Goal: Check status: Check status

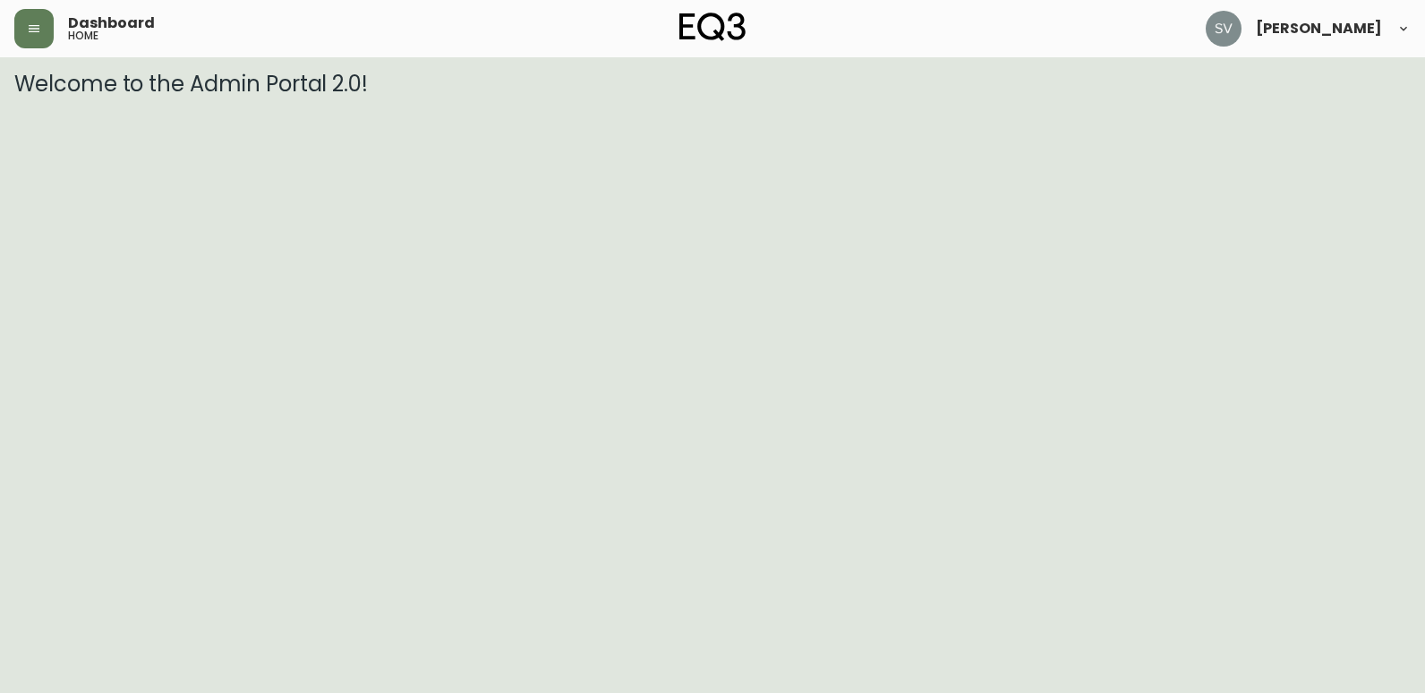
click at [1282, 97] on html "Dashboard home [PERSON_NAME] Welcome to the Admin Portal 2.0!" at bounding box center [712, 48] width 1425 height 97
click at [30, 38] on button "button" at bounding box center [33, 28] width 39 height 39
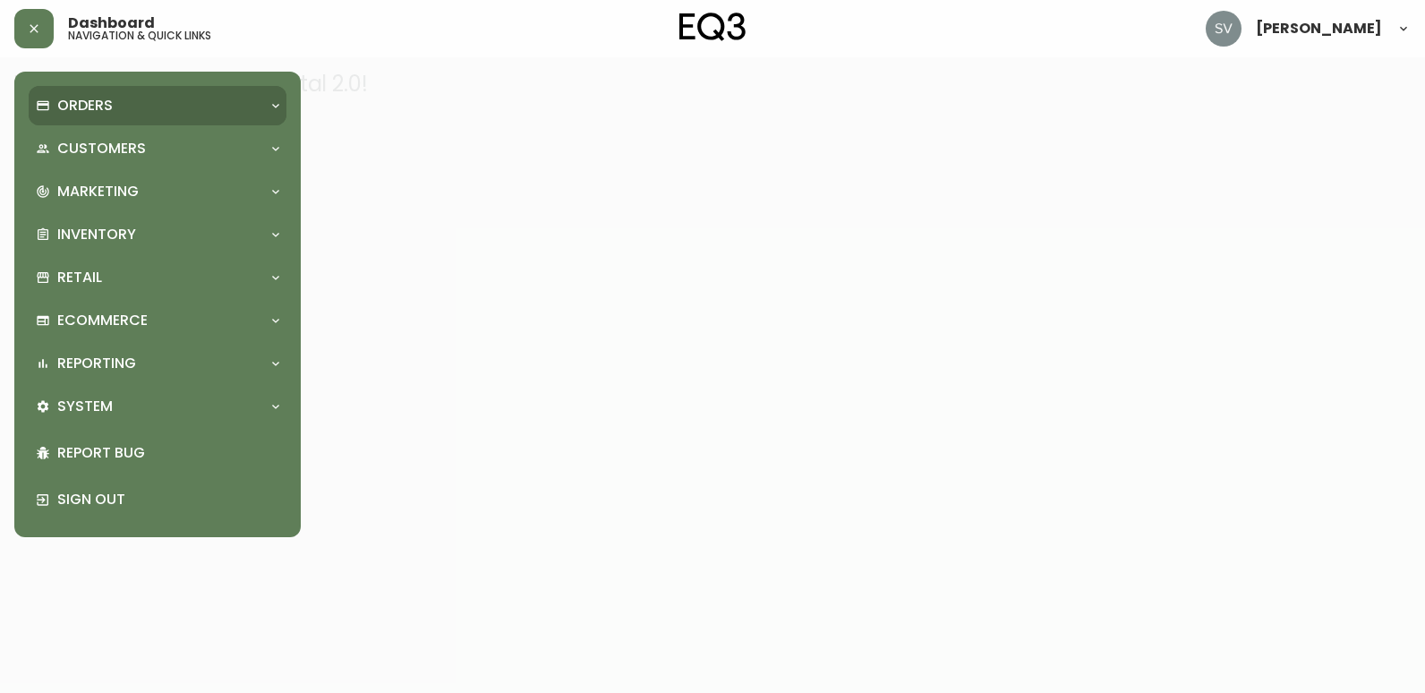
click at [126, 110] on div "Orders" at bounding box center [149, 106] width 226 height 20
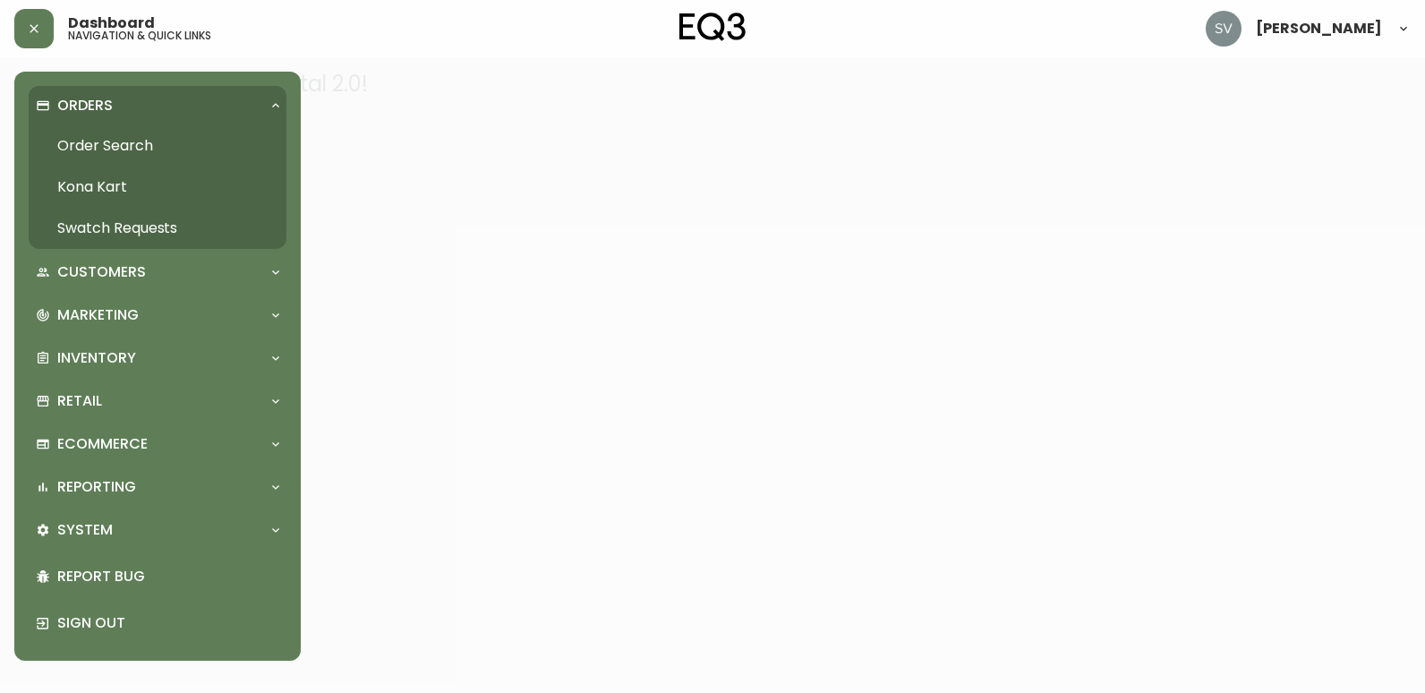
click at [508, 201] on div at bounding box center [712, 346] width 1425 height 693
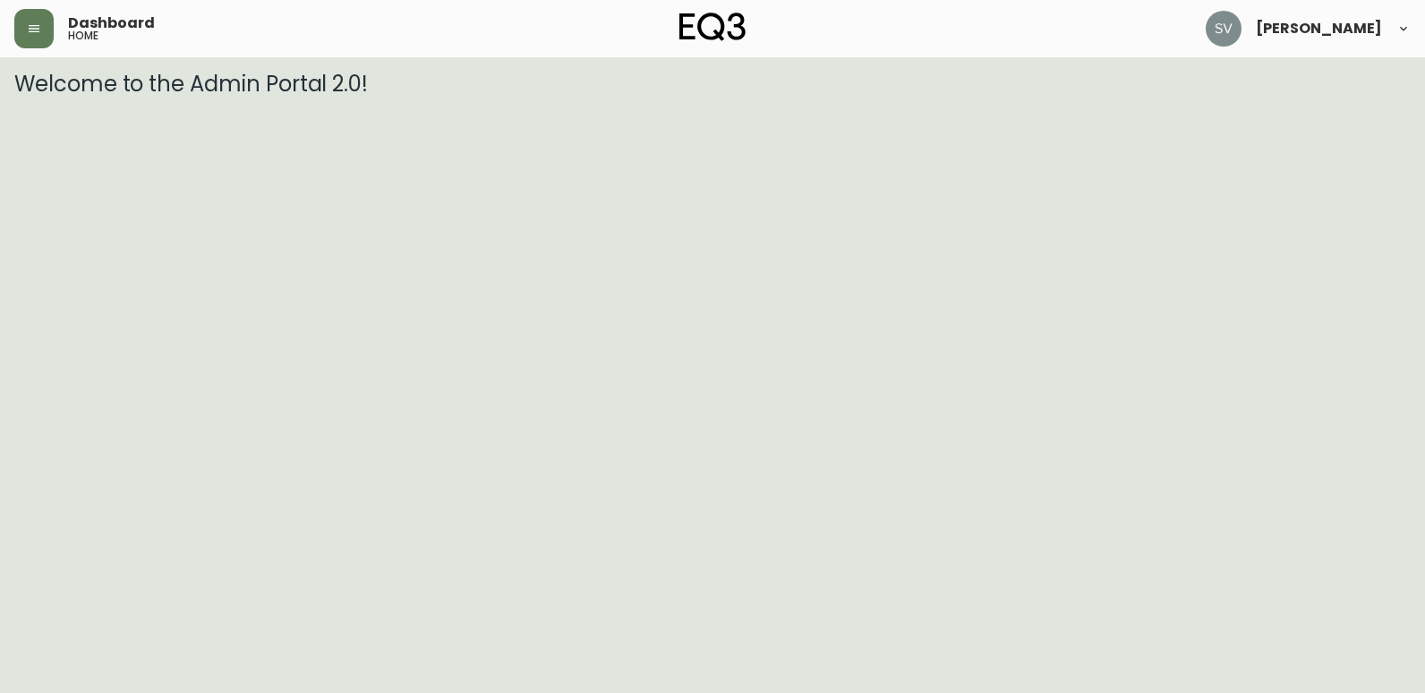
click at [59, 17] on div "Dashboard home" at bounding box center [246, 28] width 465 height 39
click at [52, 21] on button "button" at bounding box center [33, 28] width 39 height 39
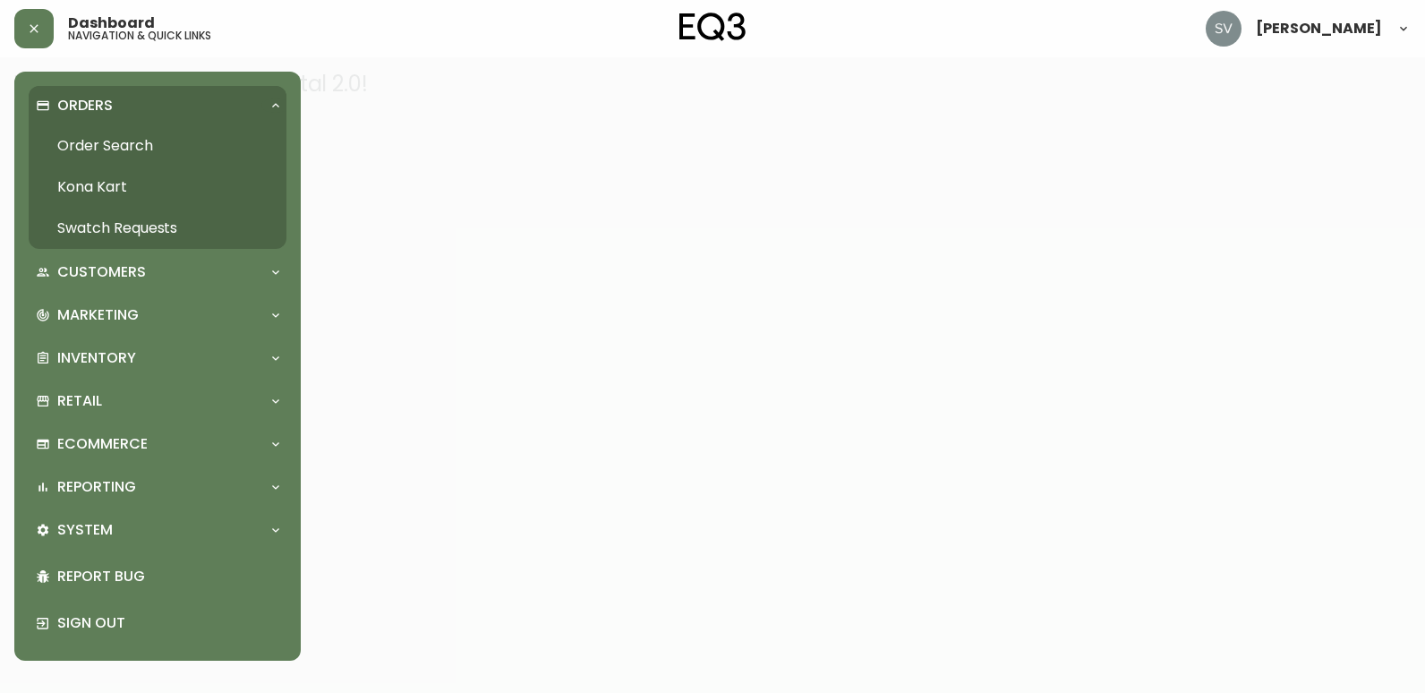
click at [114, 147] on link "Order Search" at bounding box center [158, 145] width 258 height 41
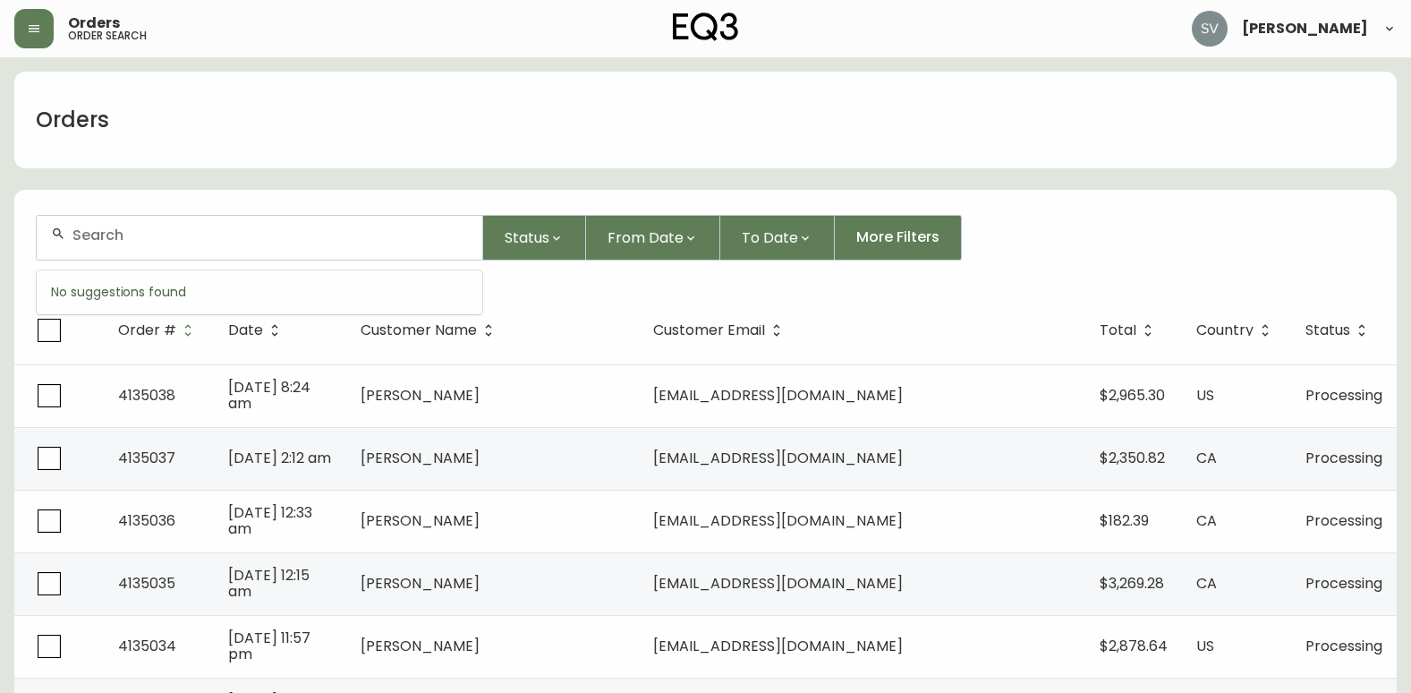
click at [196, 227] on input "text" at bounding box center [270, 234] width 396 height 17
paste input "4134966"
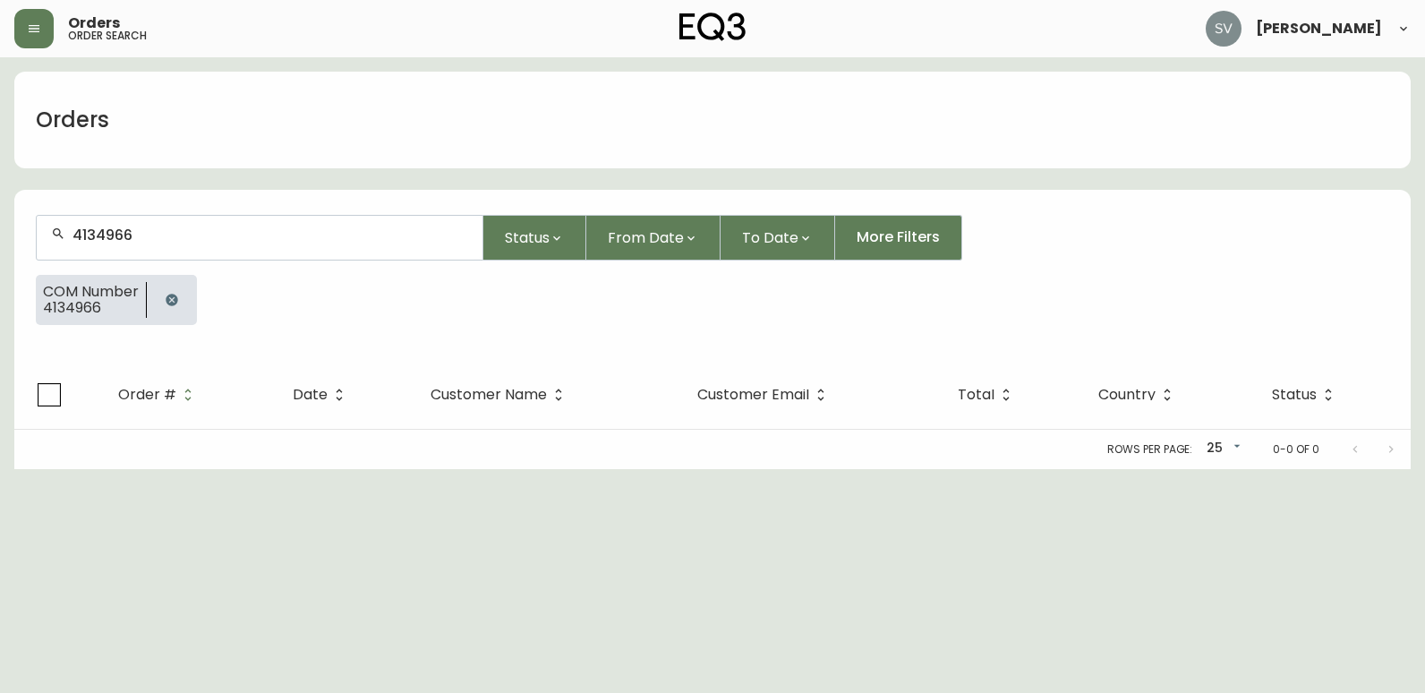
type input "4134966"
click at [168, 298] on icon "button" at bounding box center [172, 300] width 14 height 14
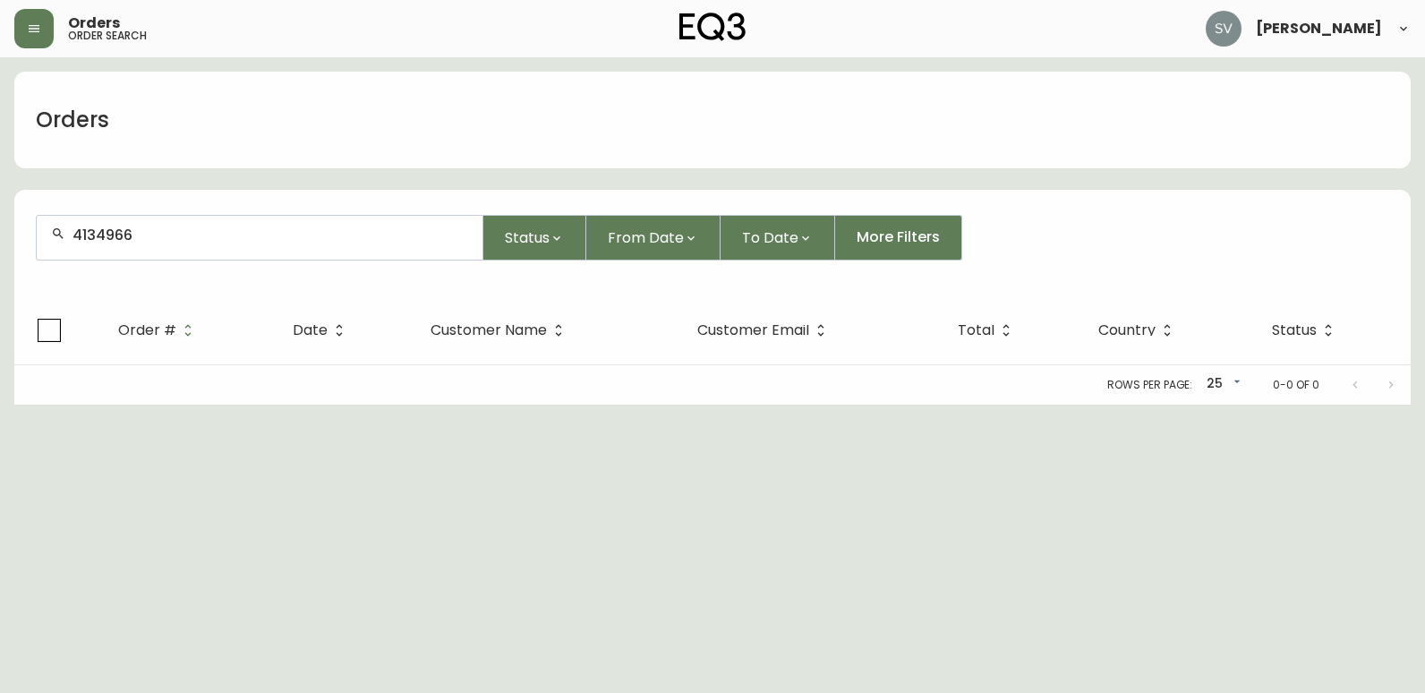
click at [168, 225] on div "4134966" at bounding box center [260, 238] width 446 height 44
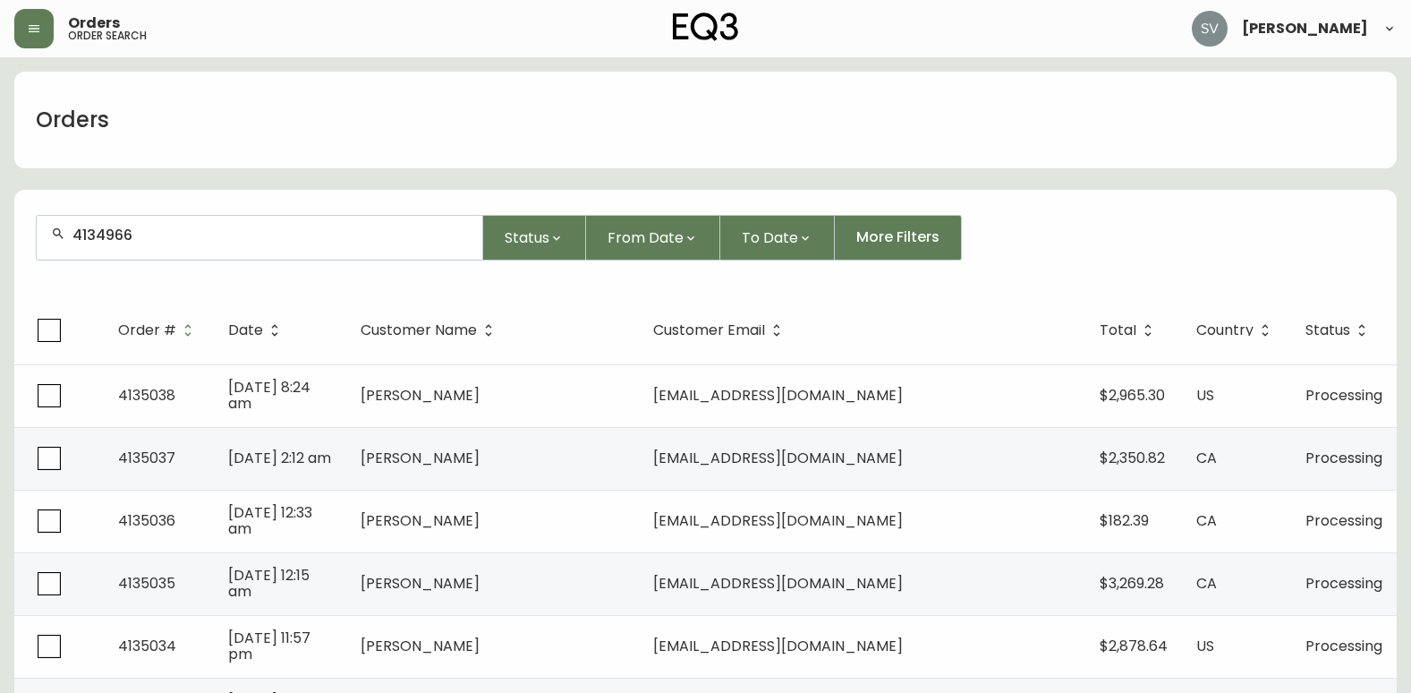
click at [169, 232] on input "4134966" at bounding box center [270, 234] width 396 height 17
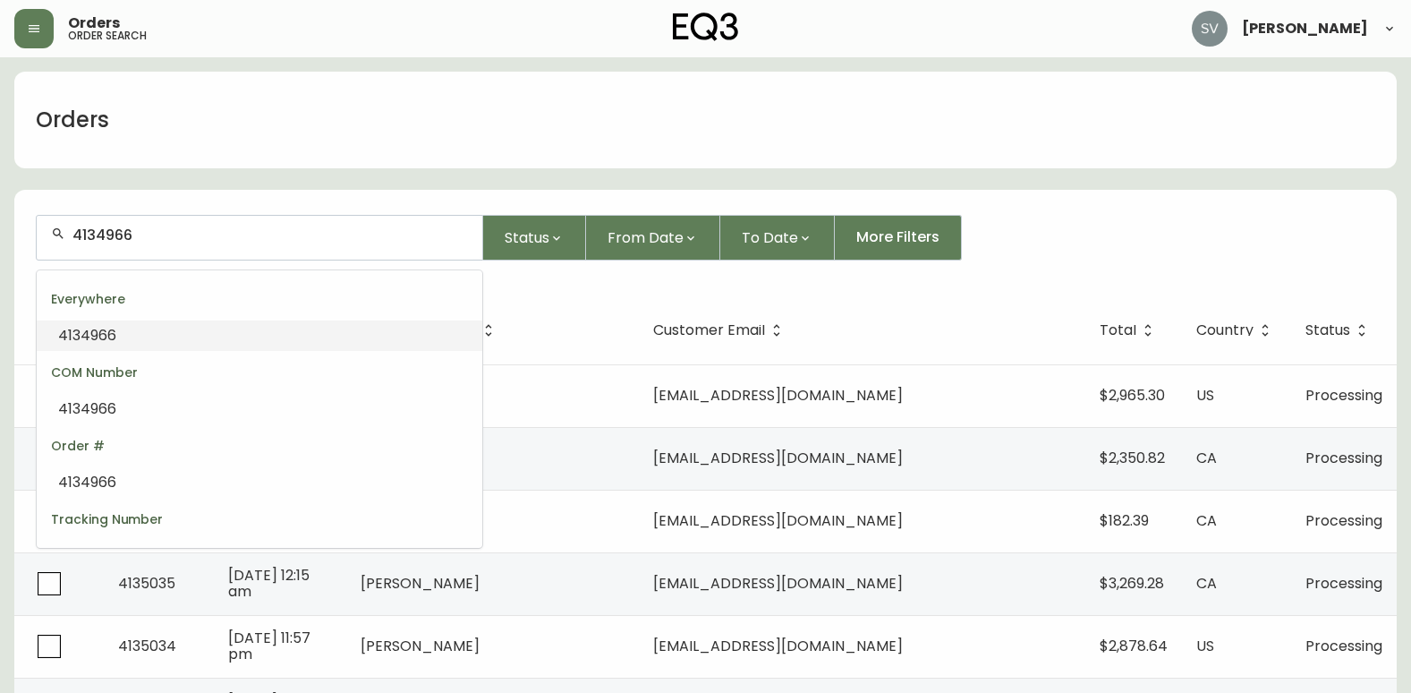
click at [124, 334] on li "4134966" at bounding box center [260, 335] width 446 height 30
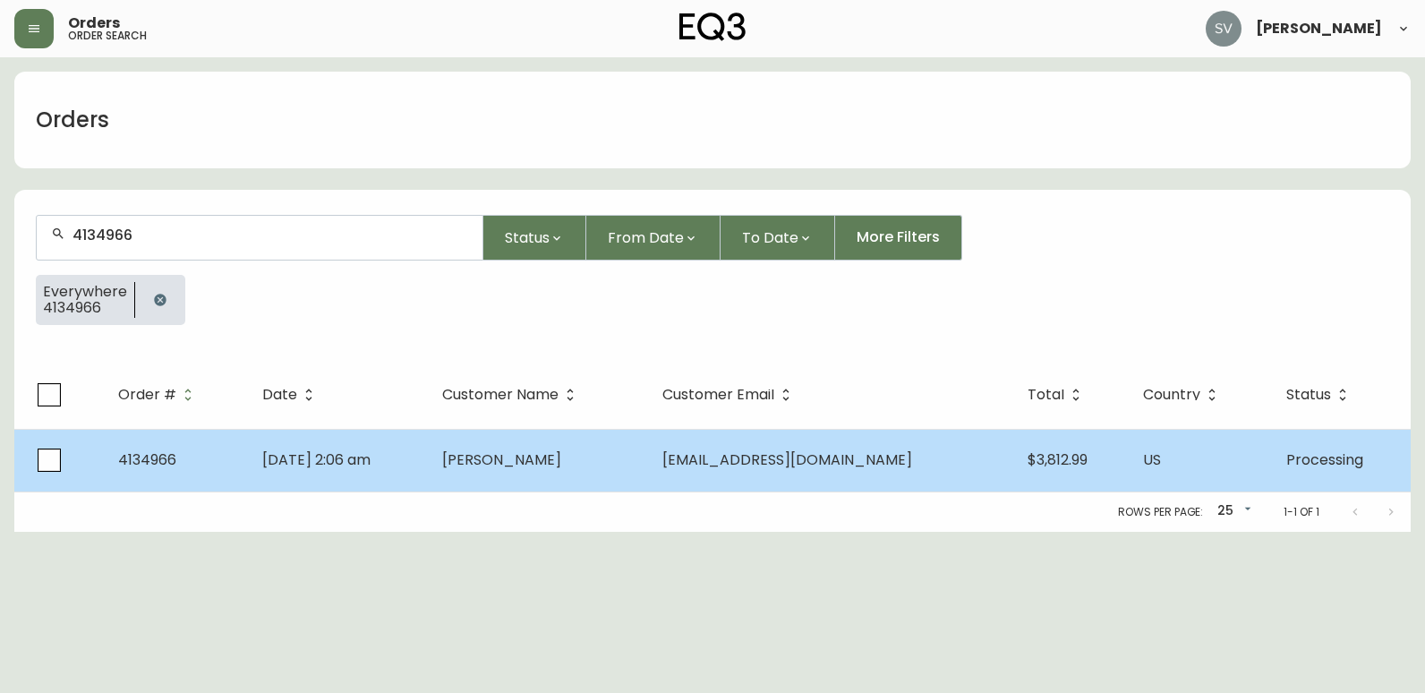
click at [549, 473] on td "[PERSON_NAME]" at bounding box center [538, 460] width 220 height 63
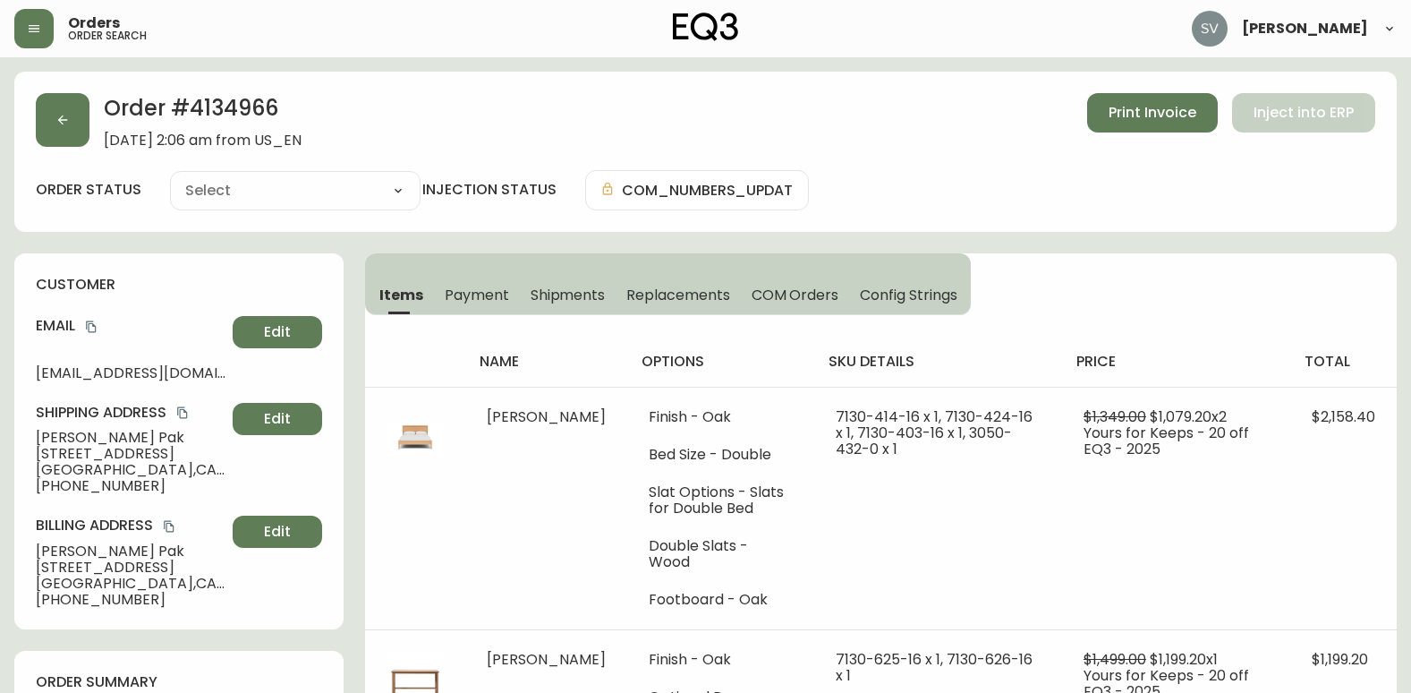
type input "Processing"
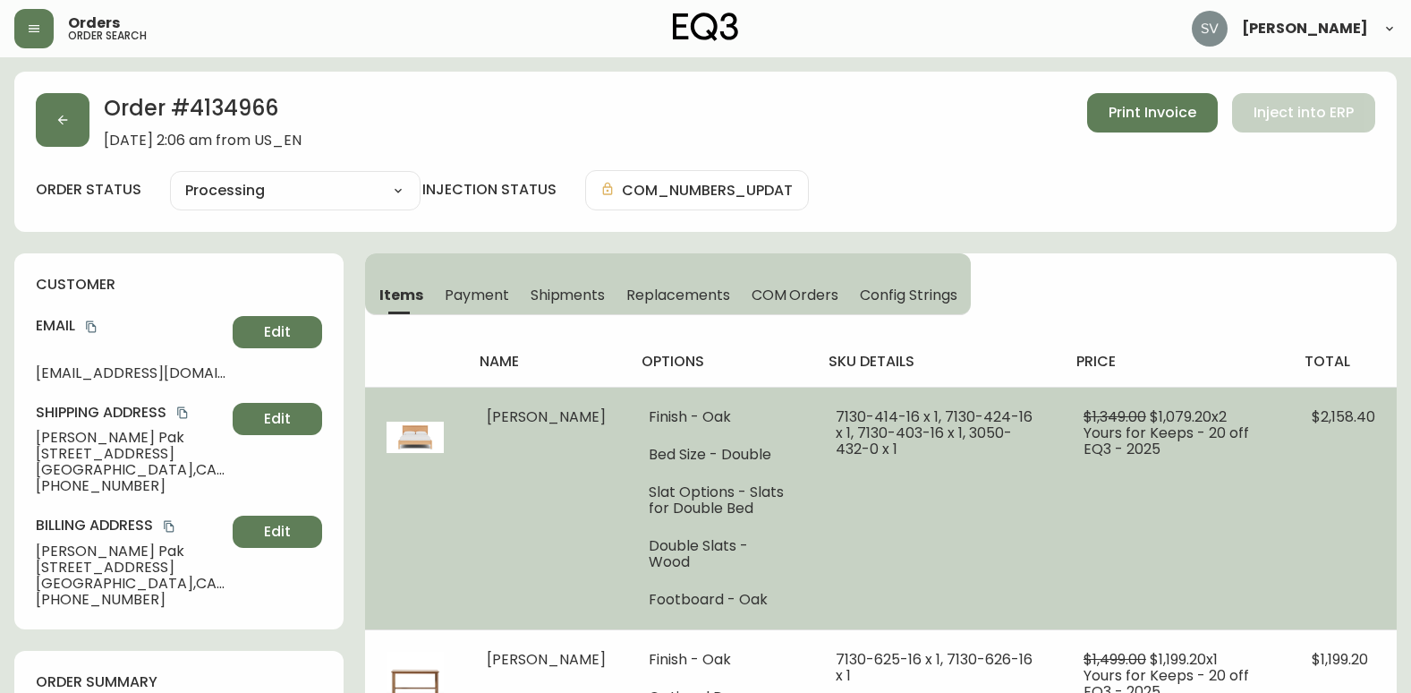
select select "PROCESSING"
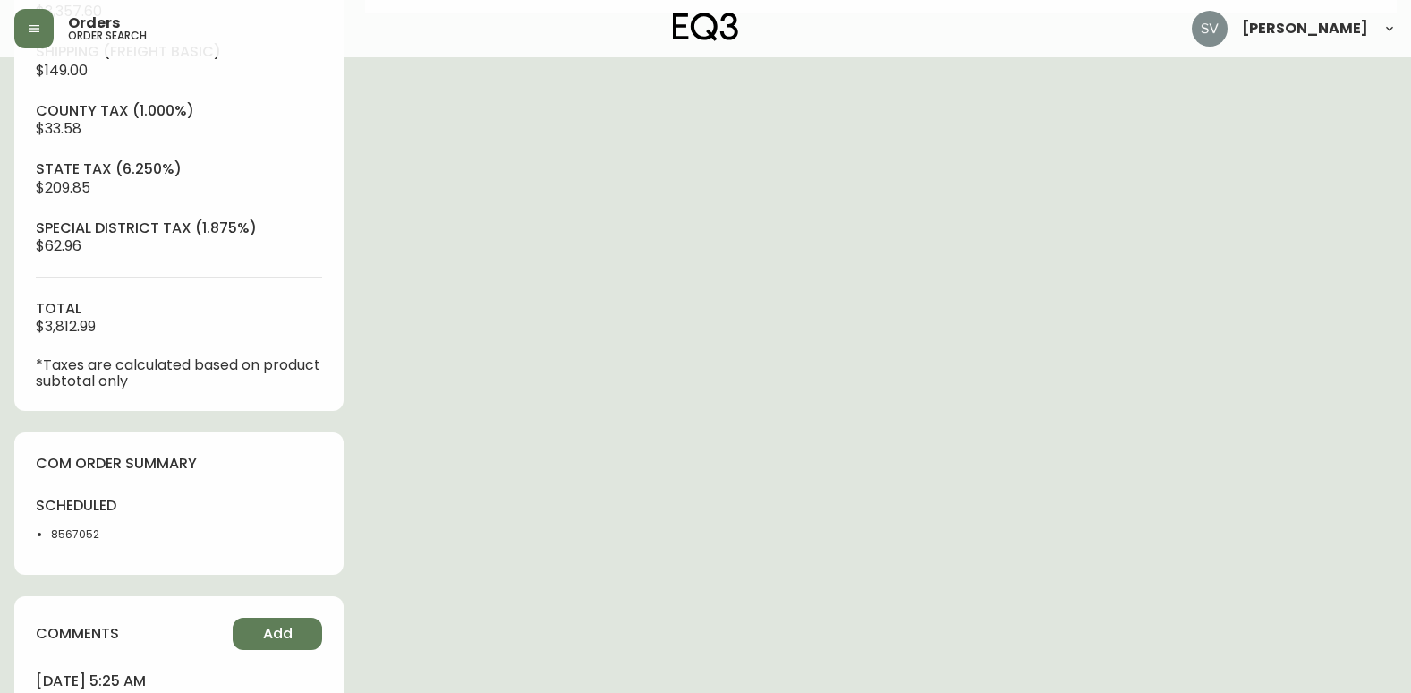
scroll to position [854, 0]
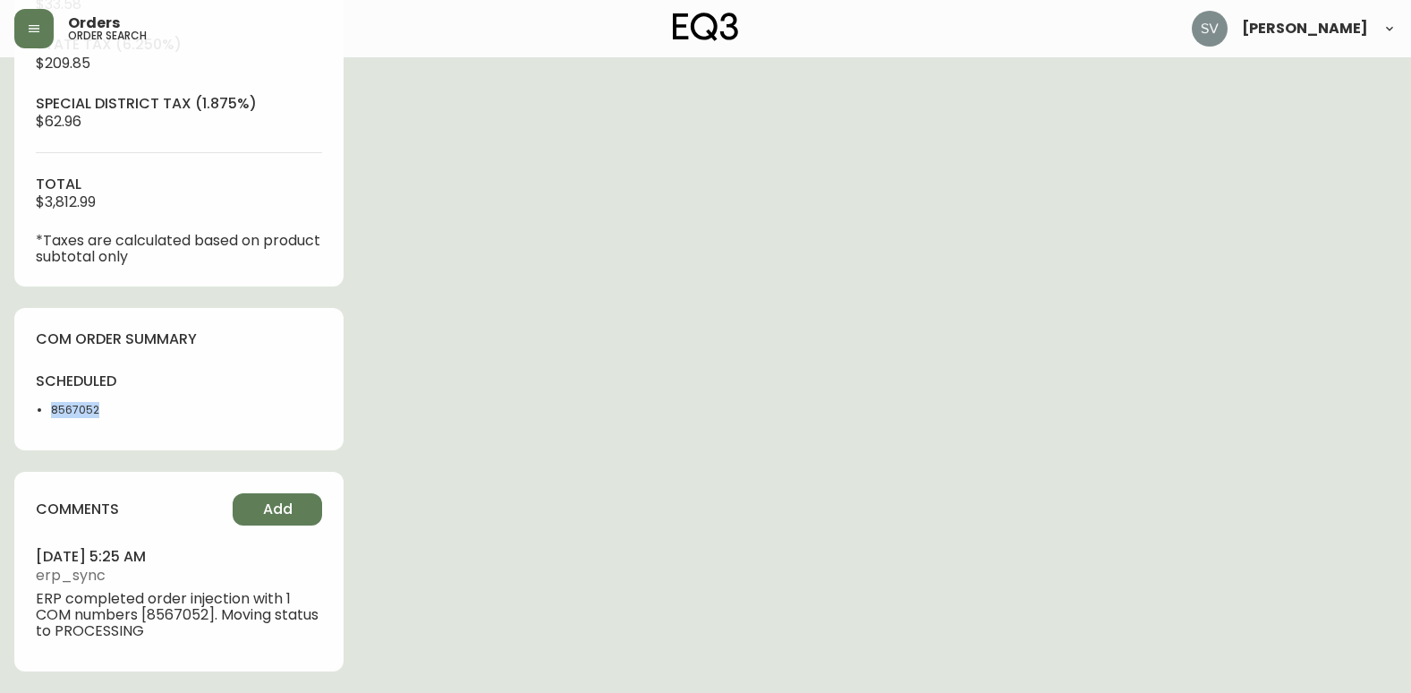
drag, startPoint x: 108, startPoint y: 412, endPoint x: 51, endPoint y: 413, distance: 57.3
click at [51, 413] on li "8567052" at bounding box center [109, 410] width 117 height 16
copy li "8567052"
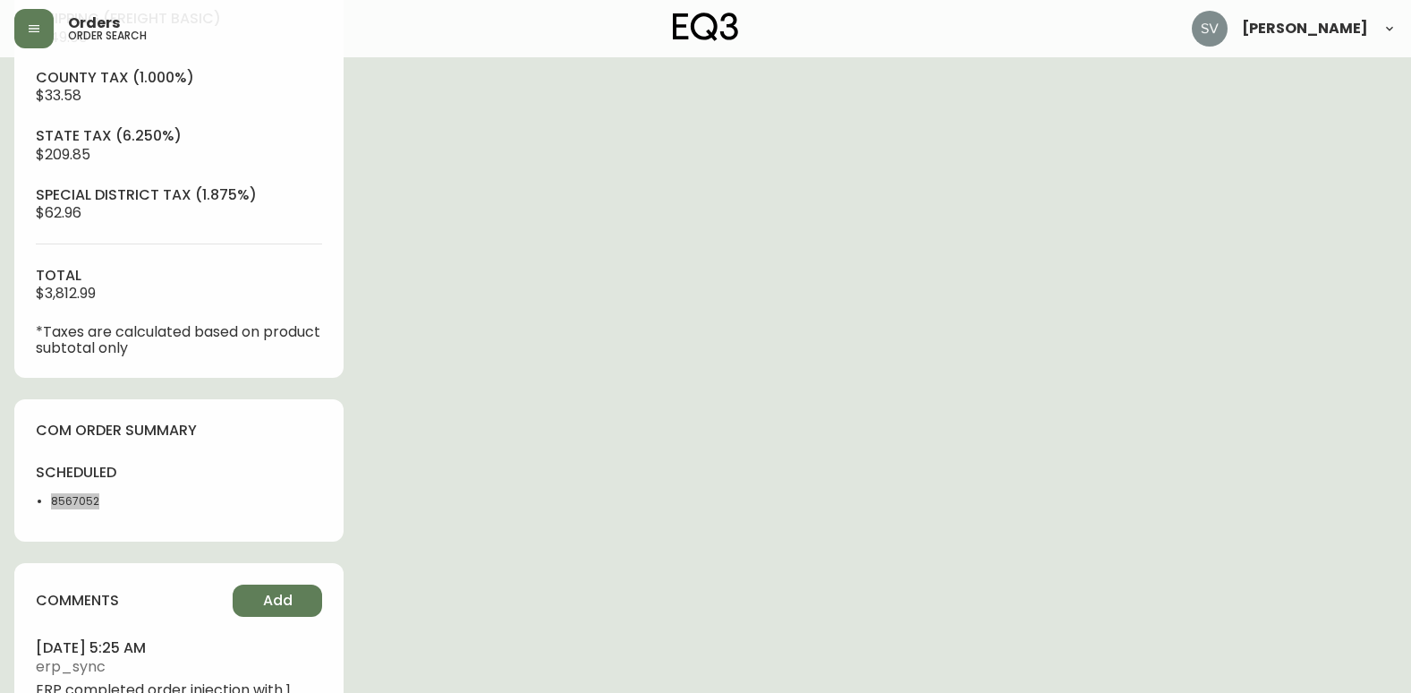
scroll to position [764, 0]
drag, startPoint x: 113, startPoint y: 293, endPoint x: 46, endPoint y: 286, distance: 67.4
click at [46, 286] on div "sub-total $3,357.60 Shipping ( Freight Basic ) $149.00 county tax (1.000%) $33.…" at bounding box center [179, 151] width 286 height 405
copy span "3,812.99"
click at [1246, 474] on div "Order # 4134966 [DATE] 2:06 am from [GEOGRAPHIC_DATA] Print Invoice Inject into…" at bounding box center [705, 44] width 1383 height 1475
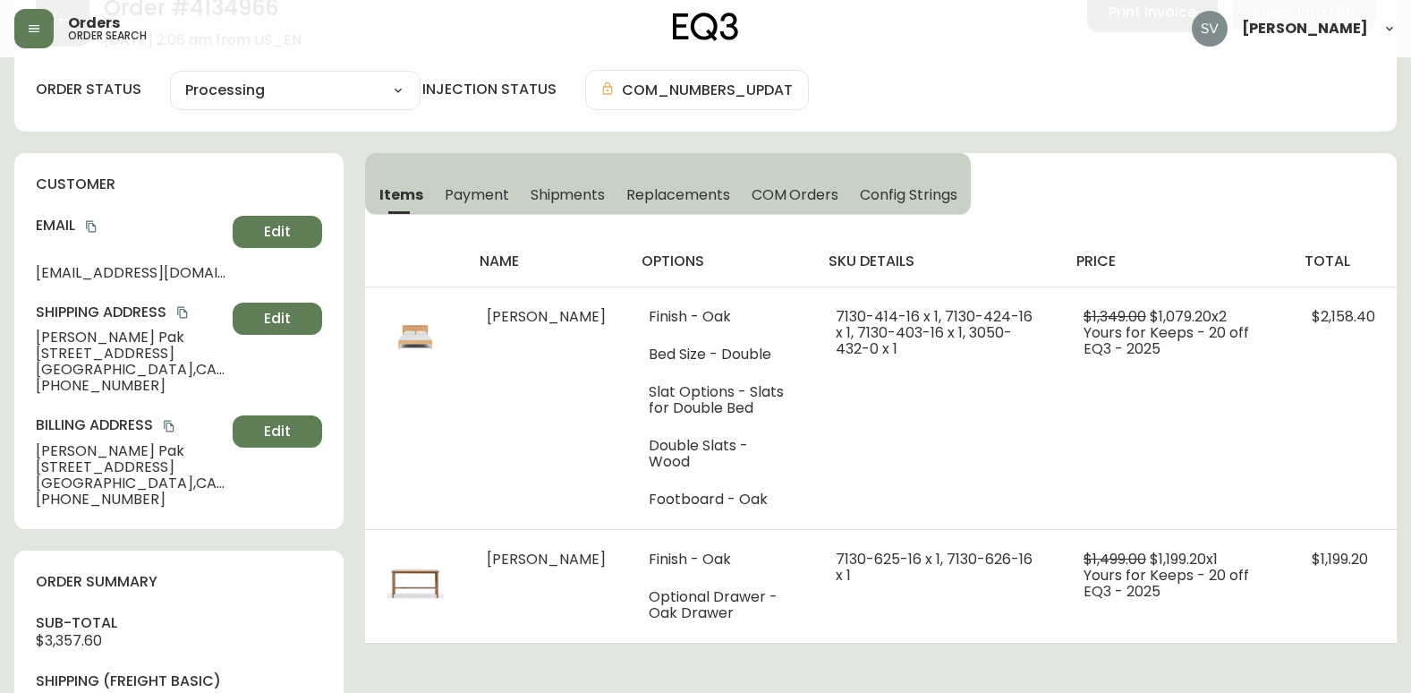
scroll to position [0, 0]
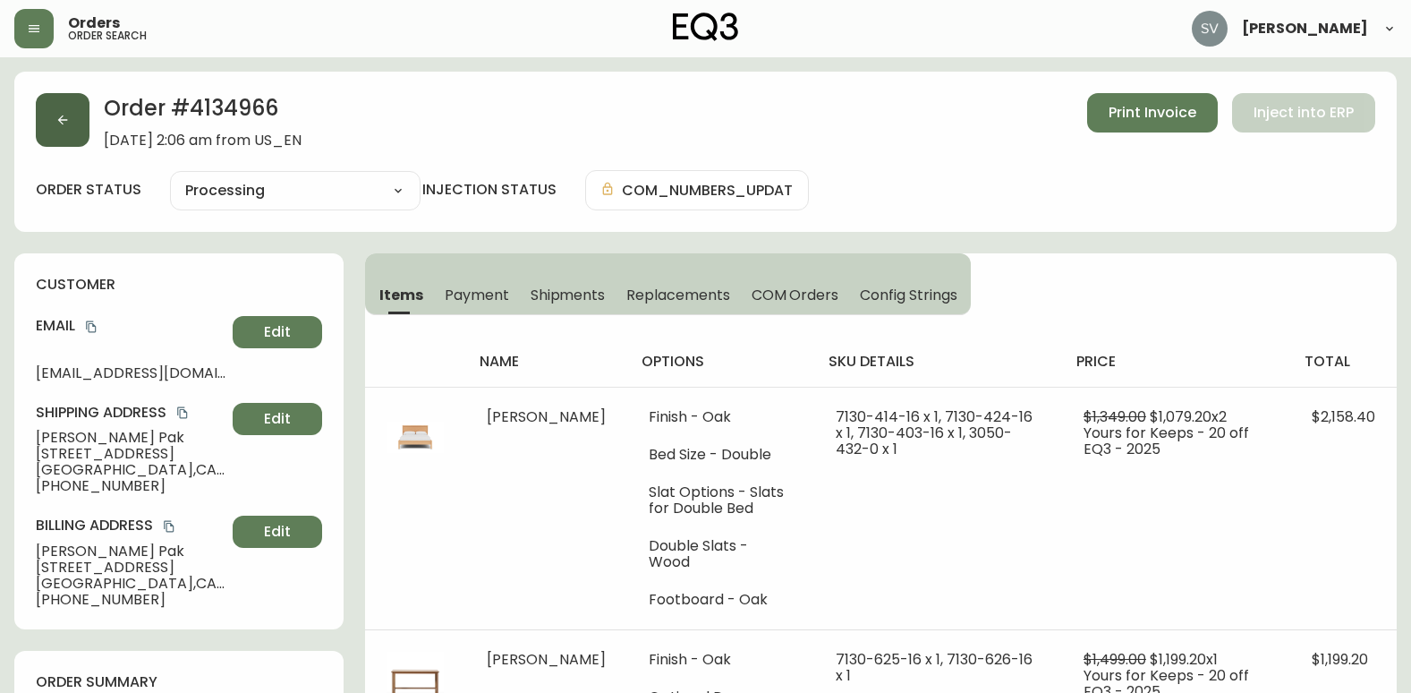
click at [75, 113] on button "button" at bounding box center [63, 120] width 54 height 54
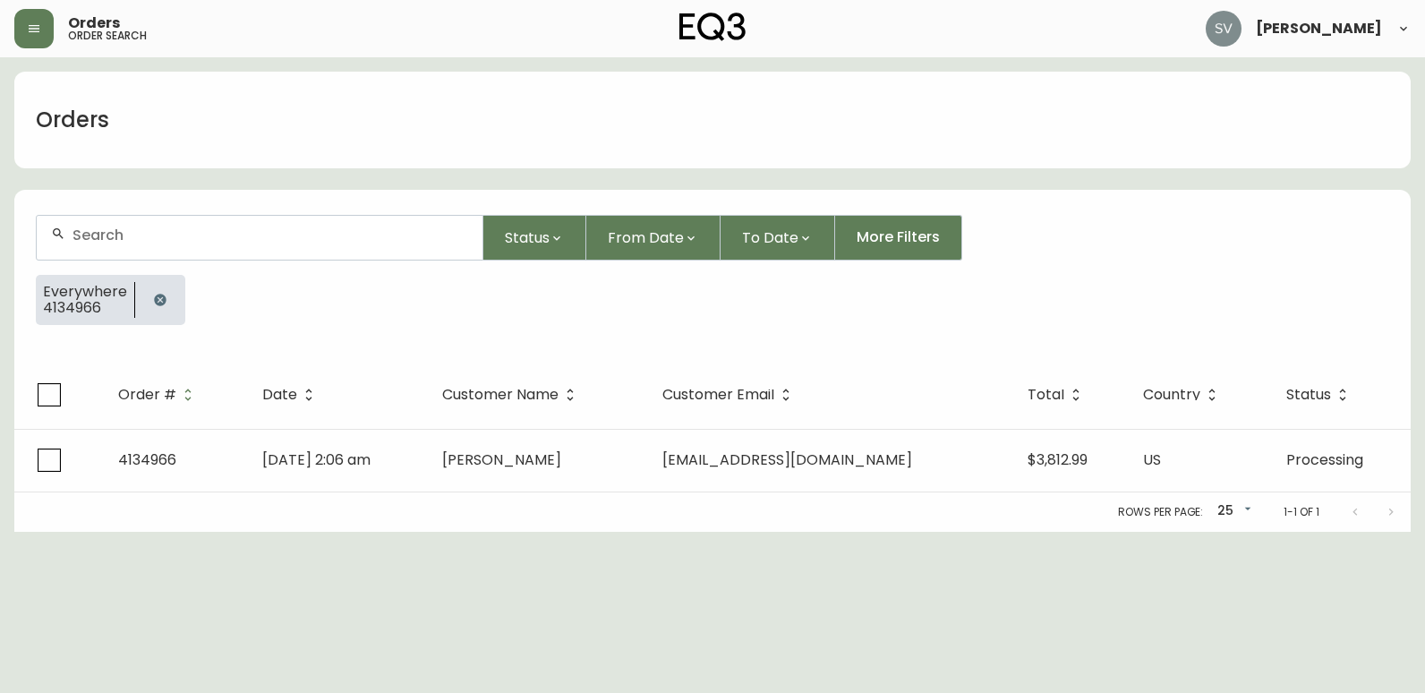
click at [156, 299] on icon "button" at bounding box center [160, 300] width 12 height 12
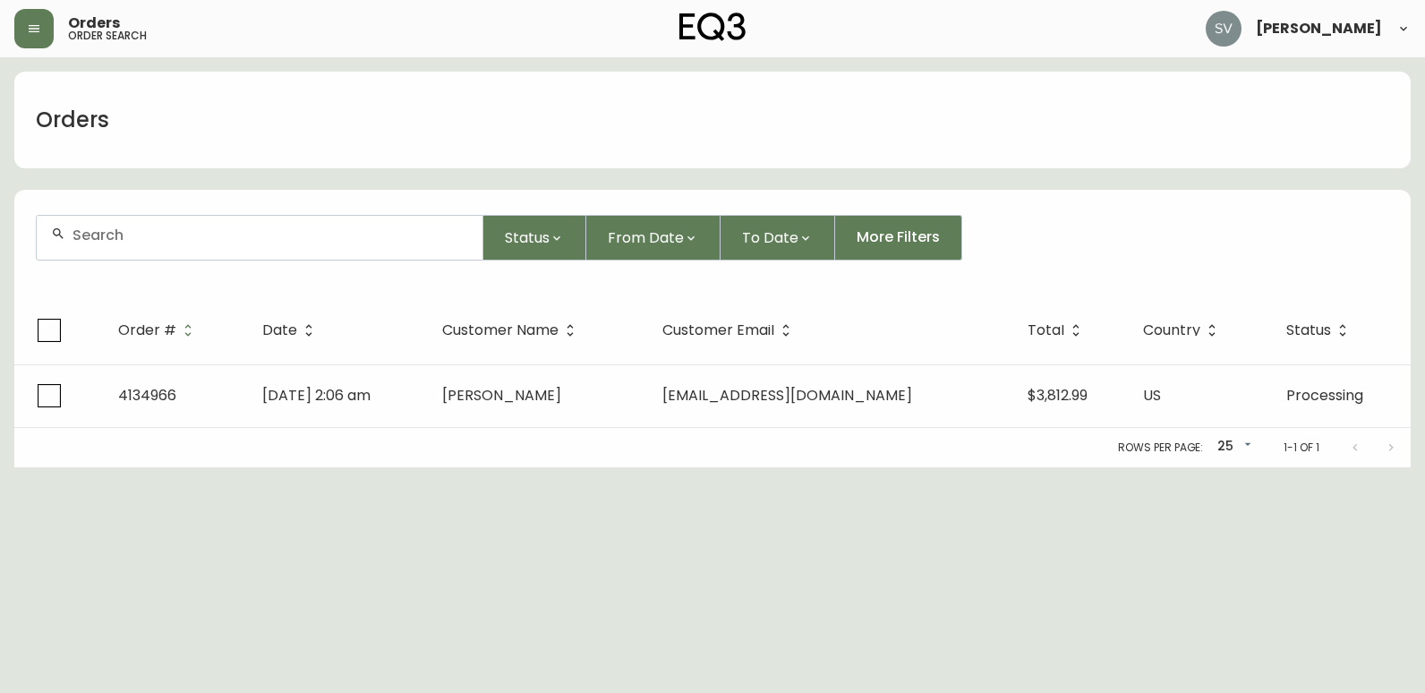
click at [221, 253] on div at bounding box center [260, 238] width 446 height 44
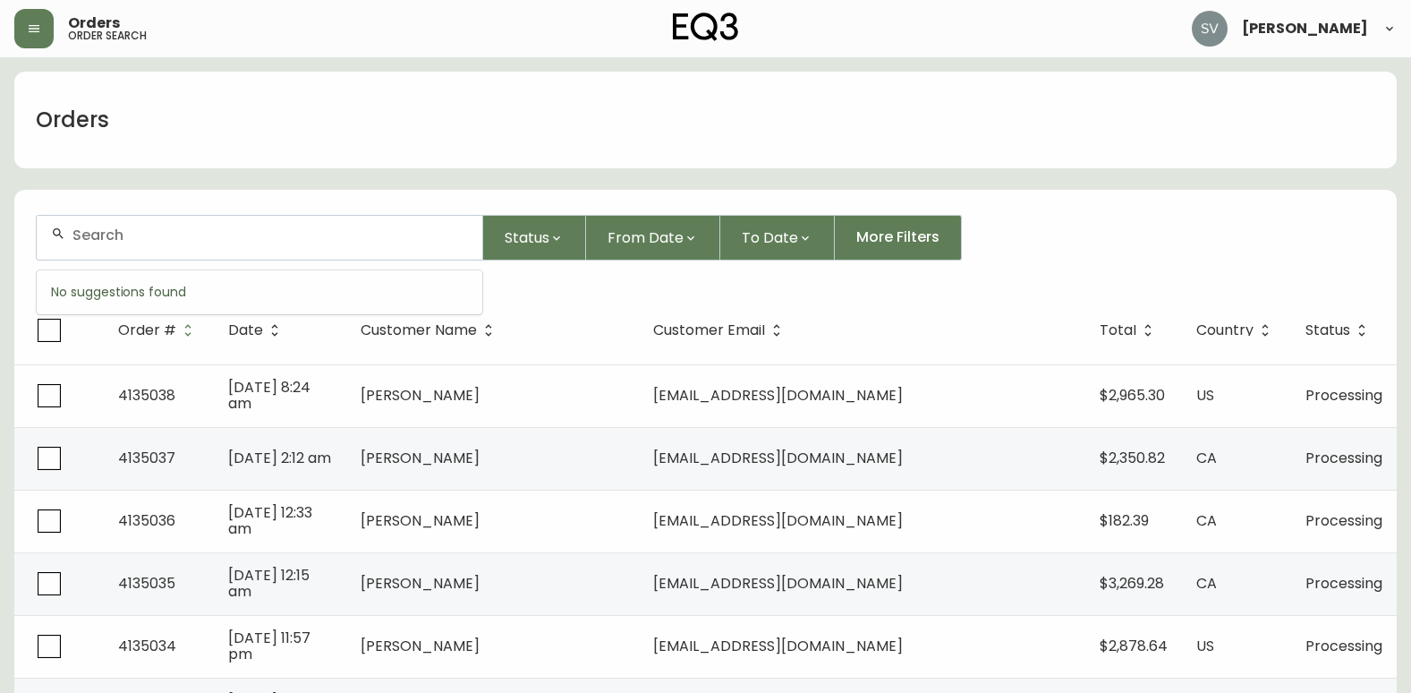
drag, startPoint x: 226, startPoint y: 247, endPoint x: 141, endPoint y: 240, distance: 85.3
paste input "4134627"
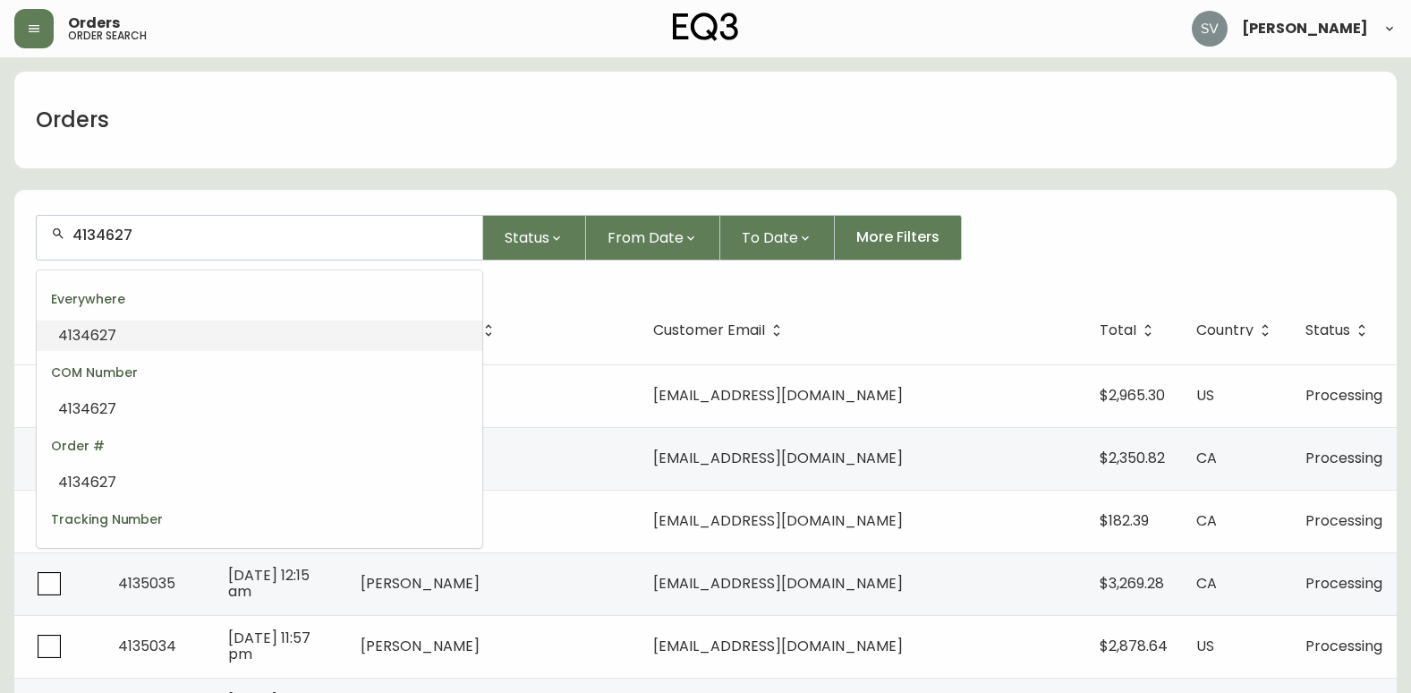
click at [223, 336] on li "4134627" at bounding box center [260, 335] width 446 height 30
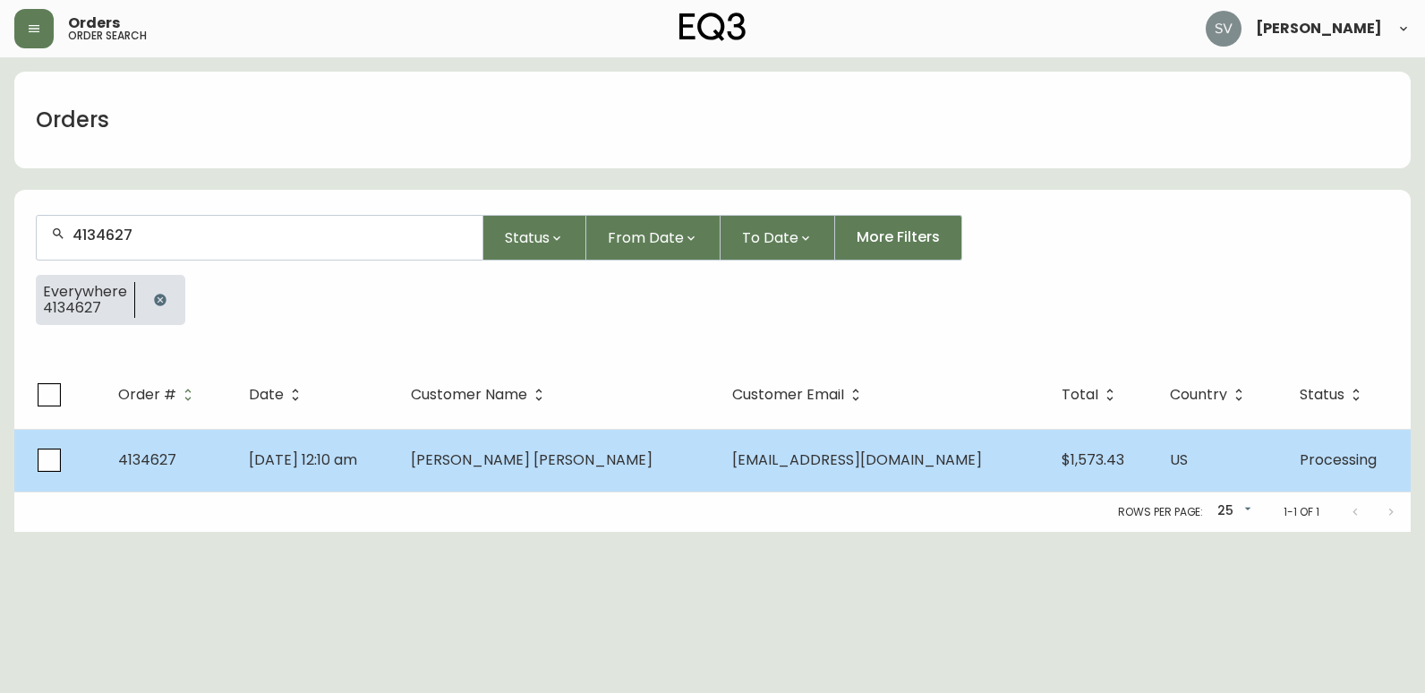
type input "4134627"
click at [357, 456] on span "[DATE] 12:10 am" at bounding box center [303, 459] width 108 height 21
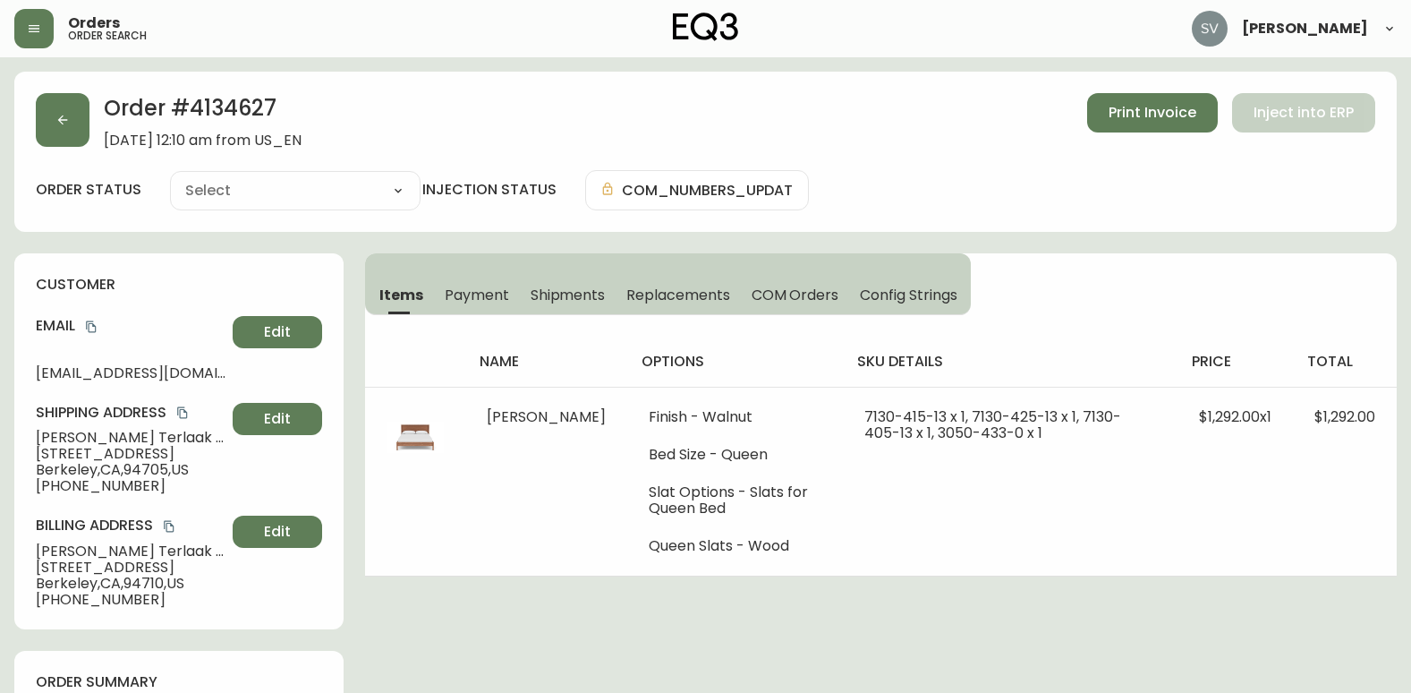
type input "Processing"
select select "PROCESSING"
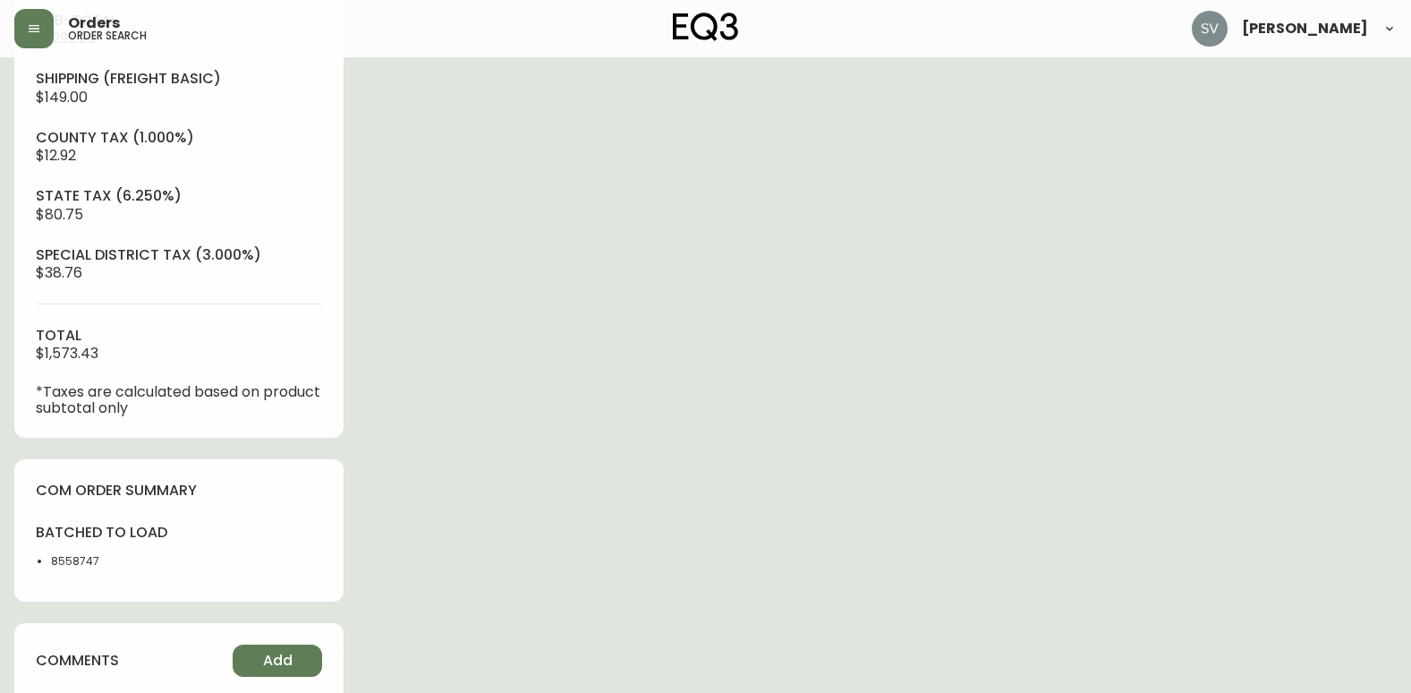
scroll to position [805, 0]
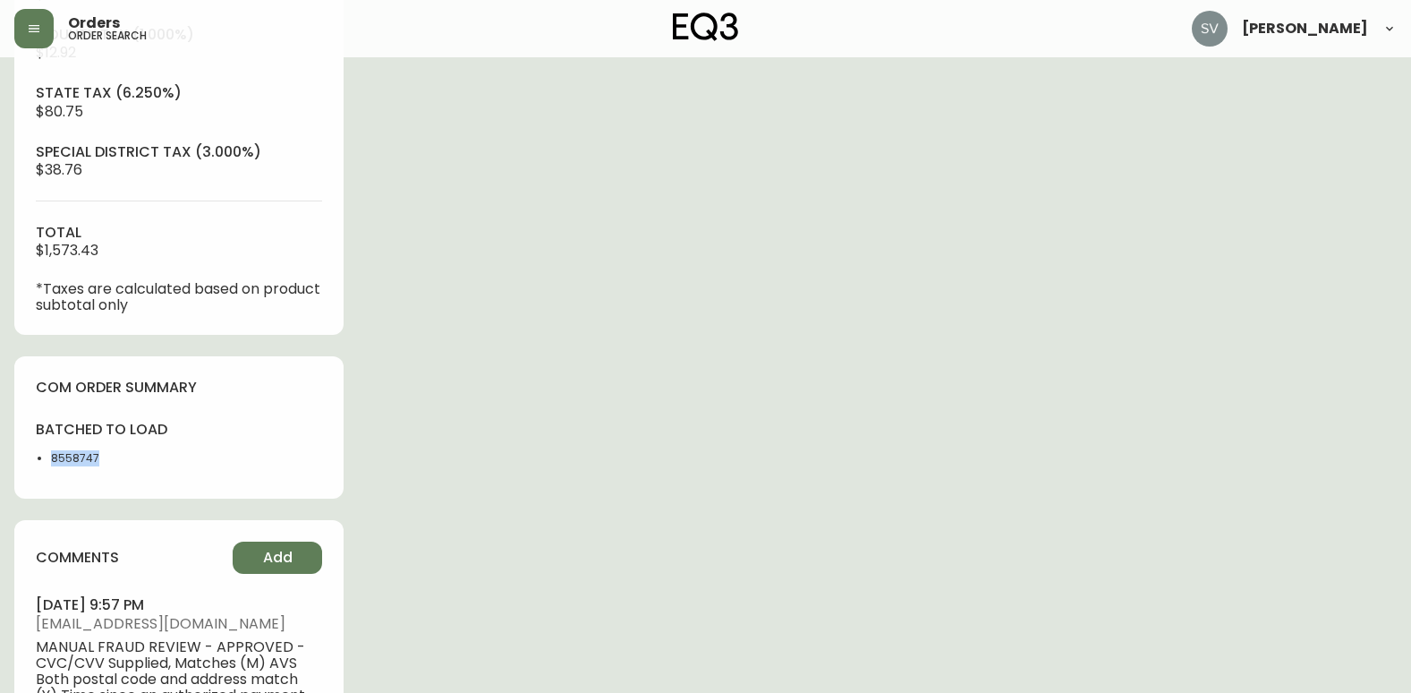
drag, startPoint x: 111, startPoint y: 457, endPoint x: 47, endPoint y: 460, distance: 63.6
click at [47, 460] on ul "8558747" at bounding box center [102, 458] width 132 height 16
drag, startPoint x: 47, startPoint y: 460, endPoint x: 59, endPoint y: 455, distance: 12.8
copy li "8558747"
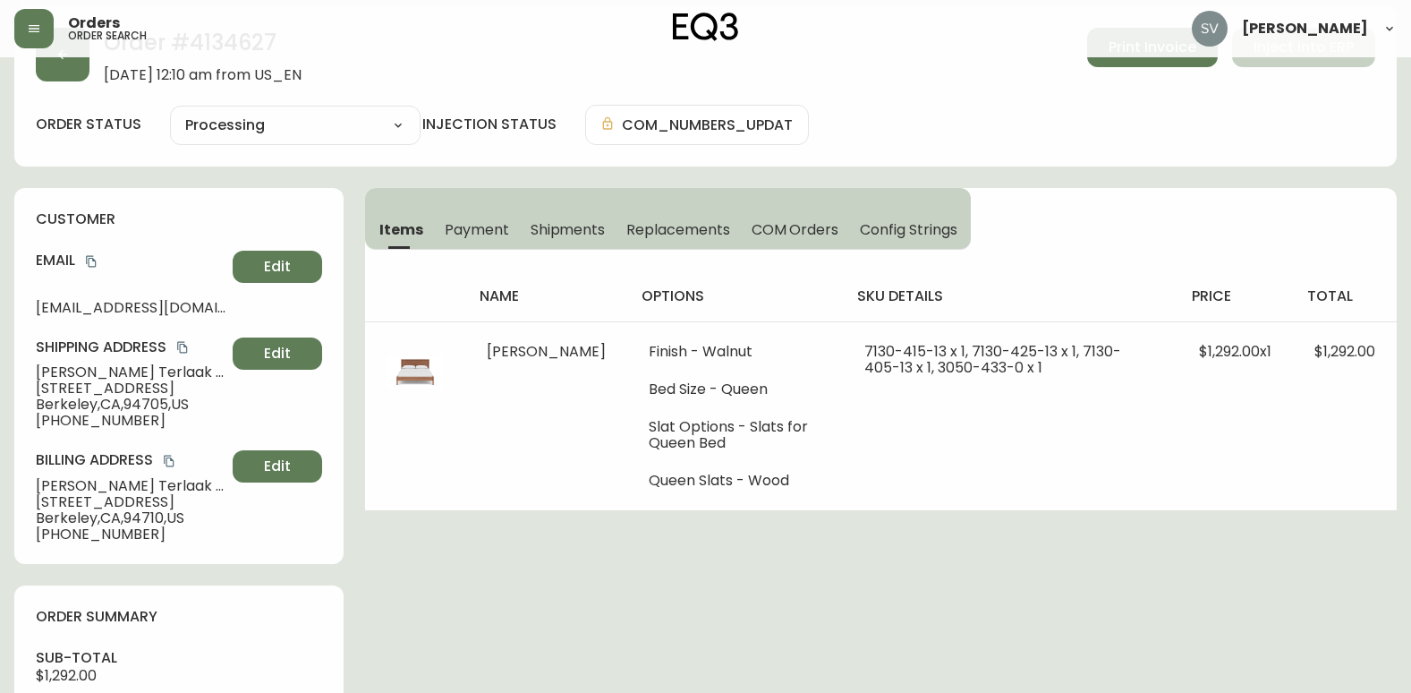
scroll to position [30, 0]
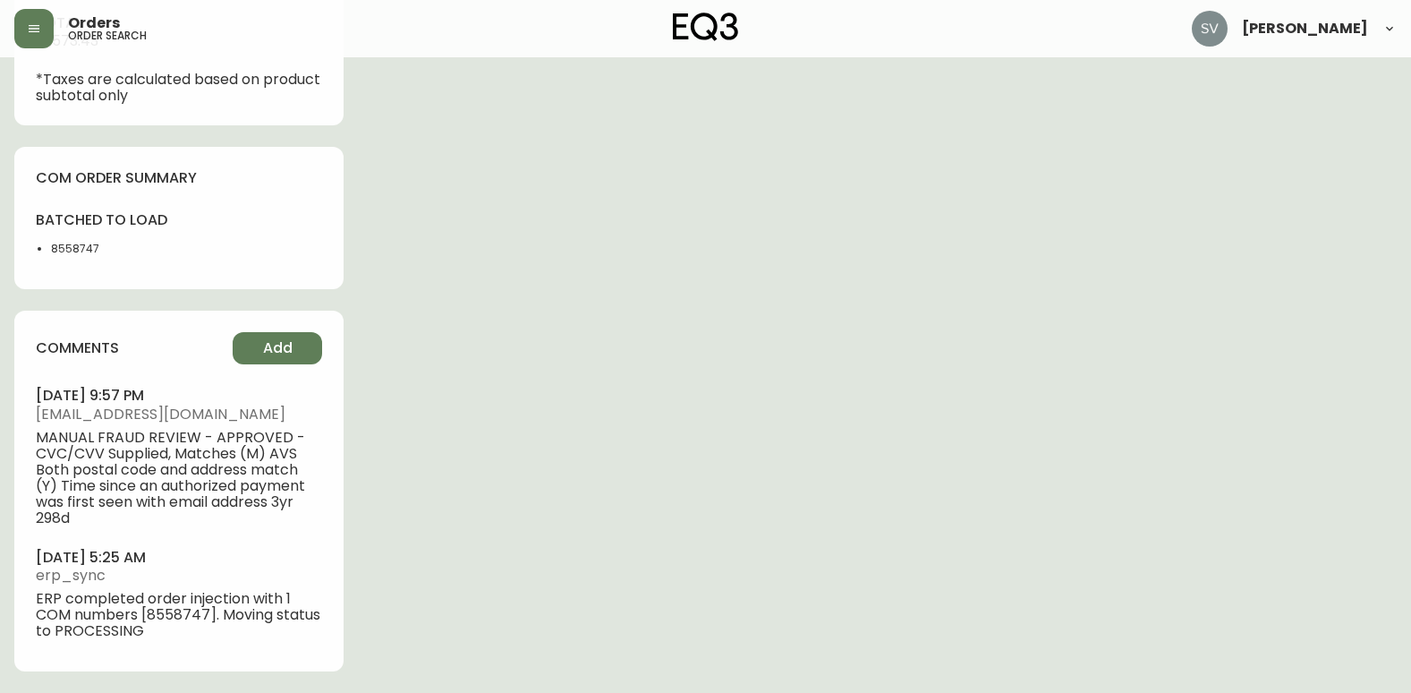
scroll to position [836, 0]
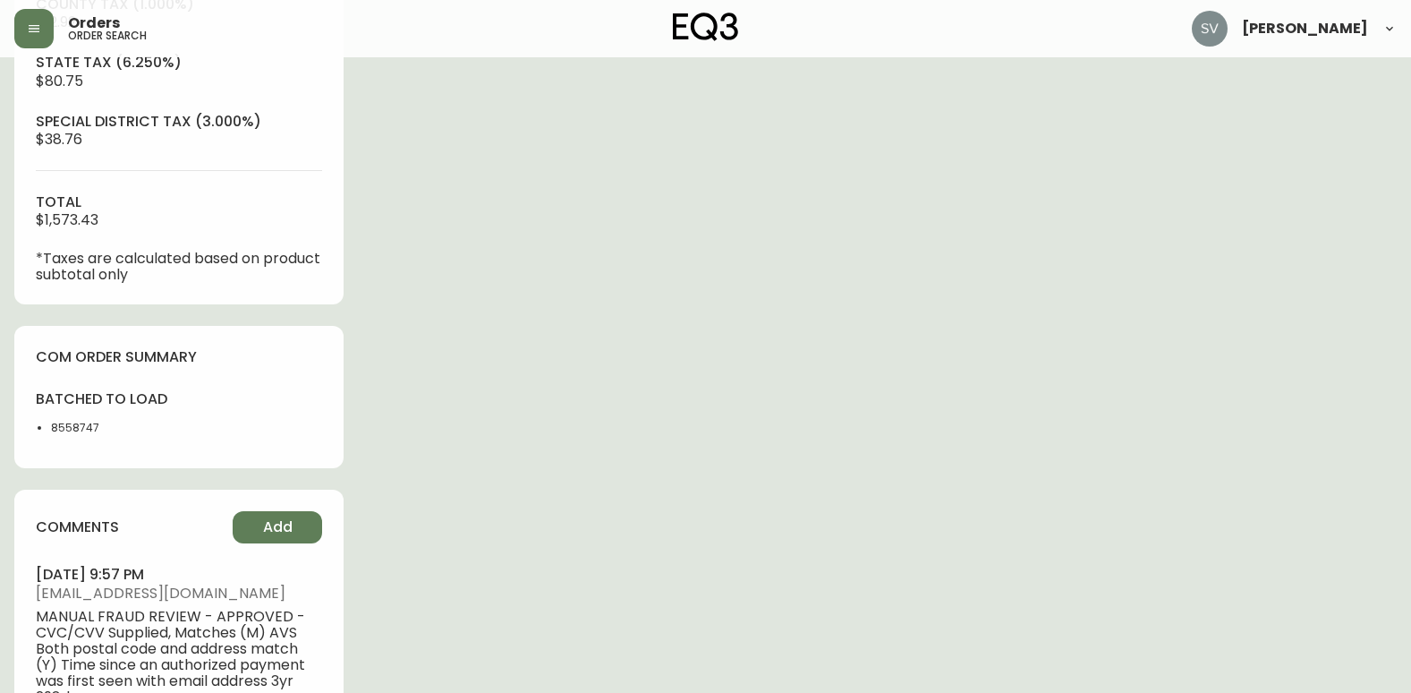
drag, startPoint x: 910, startPoint y: 414, endPoint x: 522, endPoint y: 278, distance: 411.5
click at [910, 414] on div "Order # 4134627 [DATE] 12:10 am from [GEOGRAPHIC_DATA] Print Invoice Inject int…" at bounding box center [705, 54] width 1383 height 1636
